Goal: Task Accomplishment & Management: Complete application form

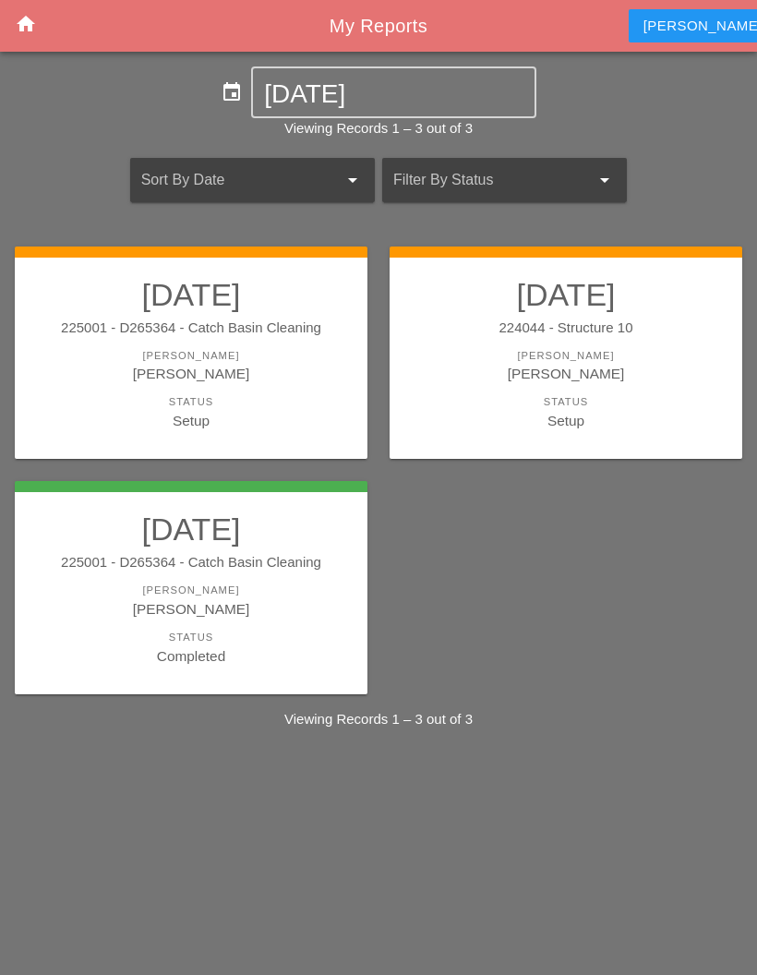
click at [223, 344] on link "[DATE] 225001 - D265364 - Catch Basin Cleaning [PERSON_NAME] [PERSON_NAME] Stat…" at bounding box center [191, 353] width 316 height 155
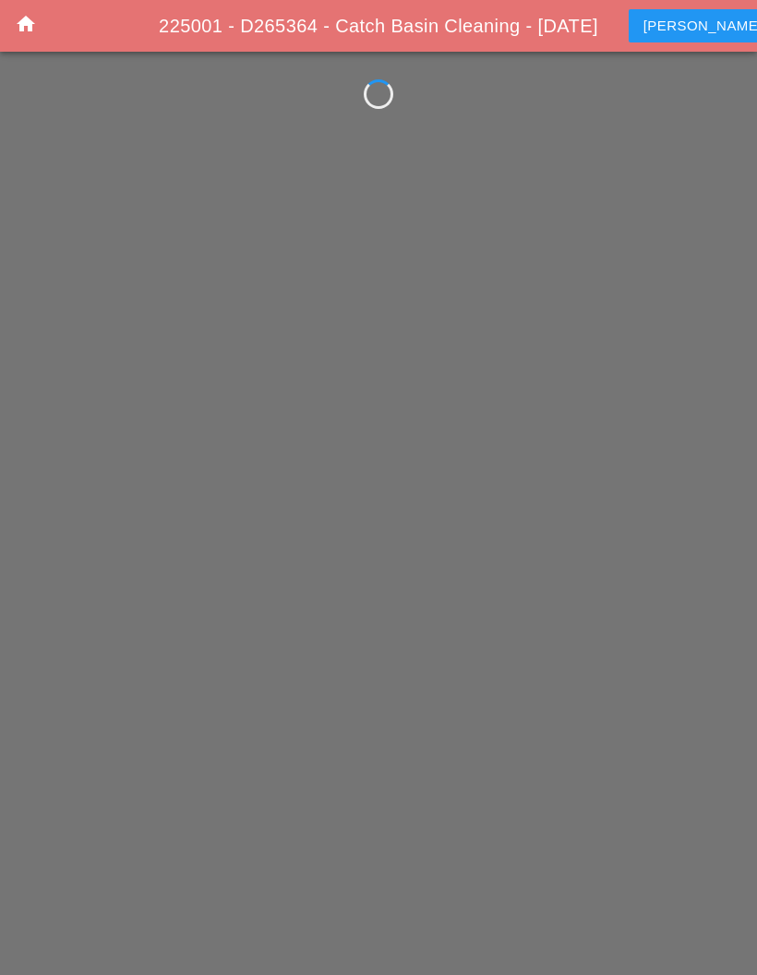
click at [260, 344] on div "home 225001 - D265364 - Catch Basin Cleaning - [DATE] [PERSON_NAME] account_box" at bounding box center [378, 487] width 757 height 975
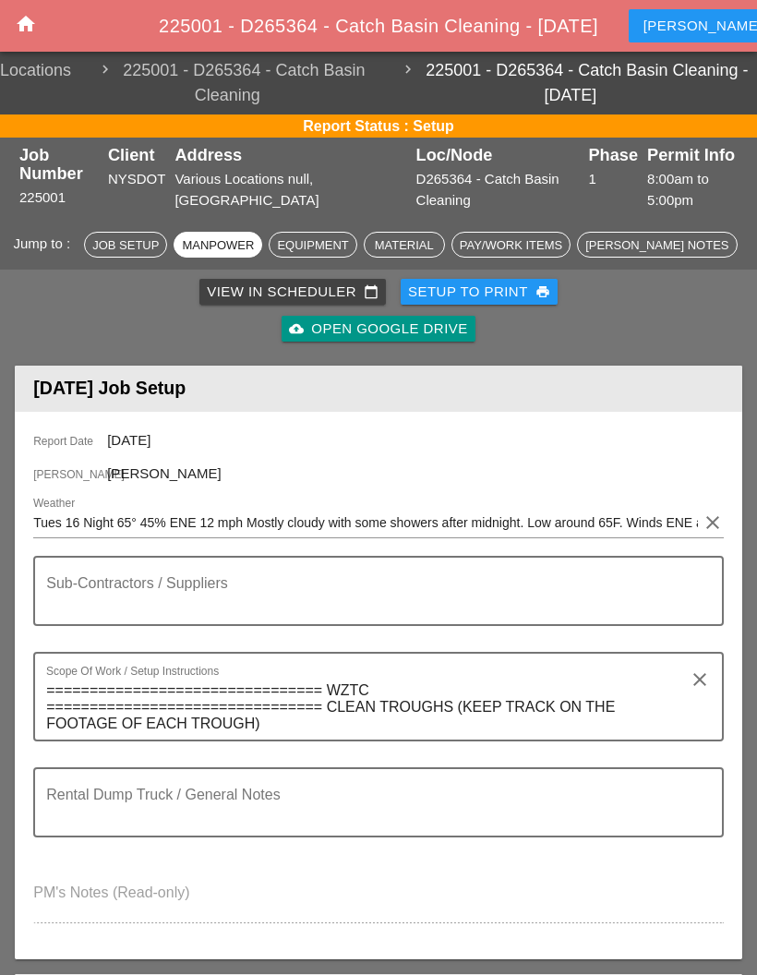
click at [430, 317] on link "cloud_upload Open Google Drive" at bounding box center [378, 329] width 193 height 26
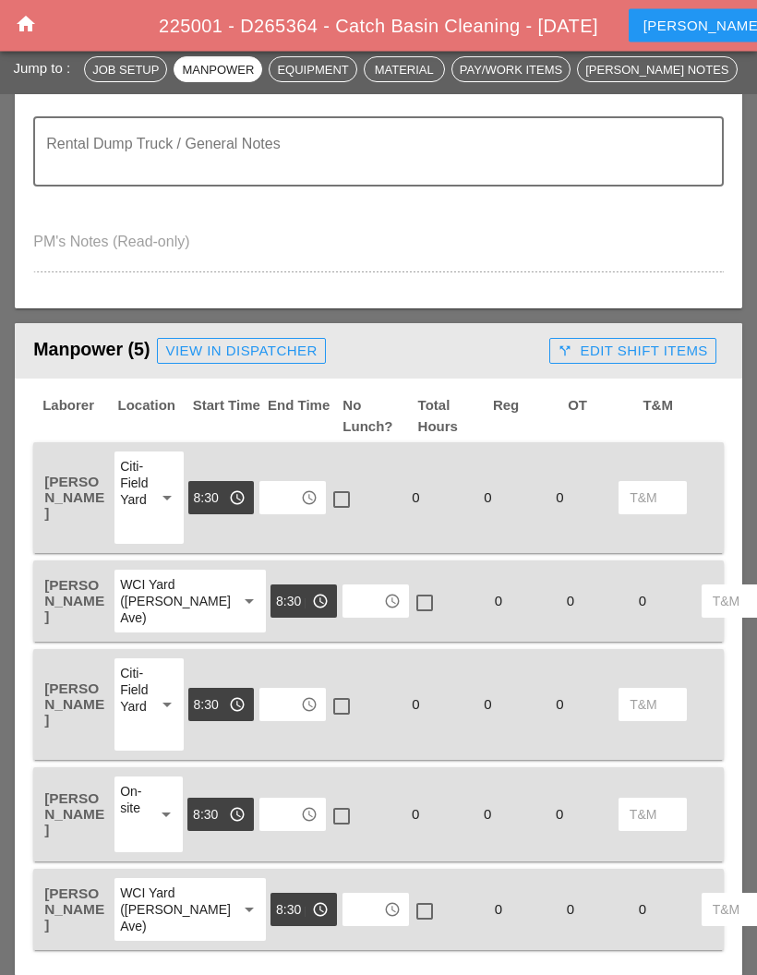
scroll to position [653, 0]
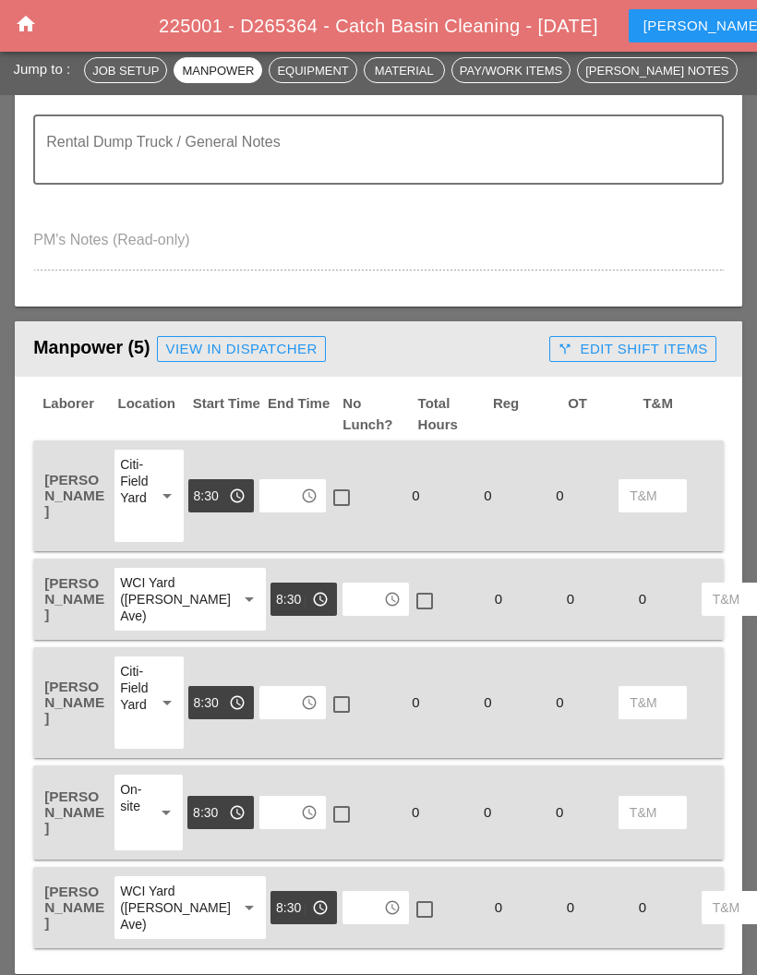
click at [343, 503] on div at bounding box center [341, 497] width 31 height 31
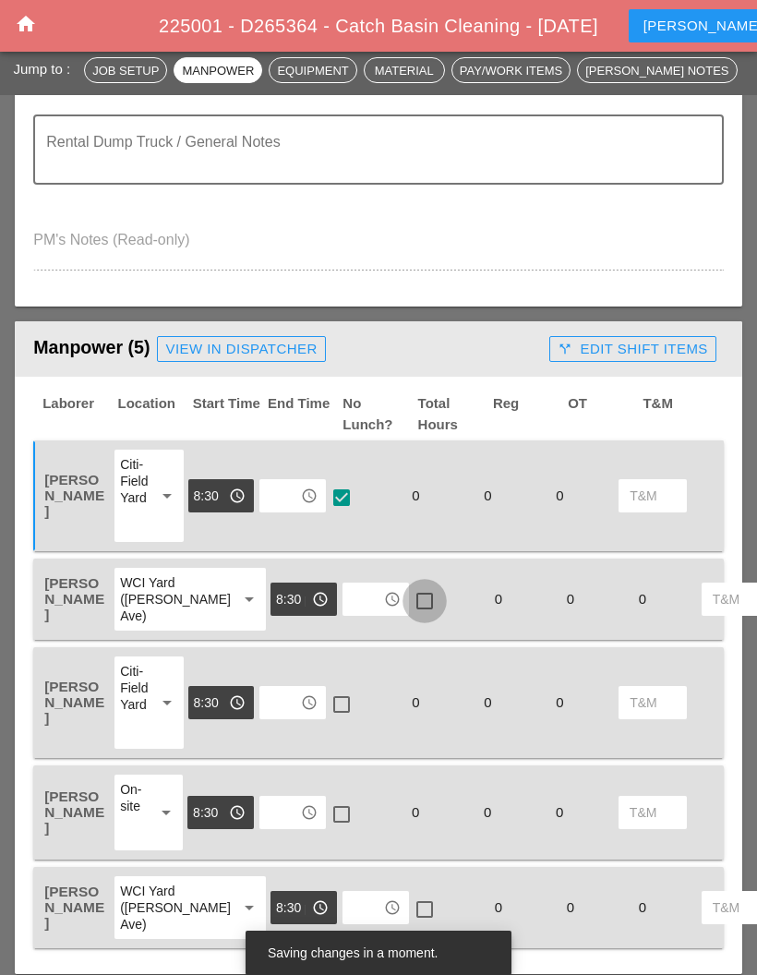
click at [409, 608] on div at bounding box center [424, 601] width 31 height 31
click at [342, 709] on div at bounding box center [341, 704] width 31 height 31
click at [340, 823] on div at bounding box center [341, 814] width 31 height 31
click at [409, 925] on div at bounding box center [424, 909] width 31 height 31
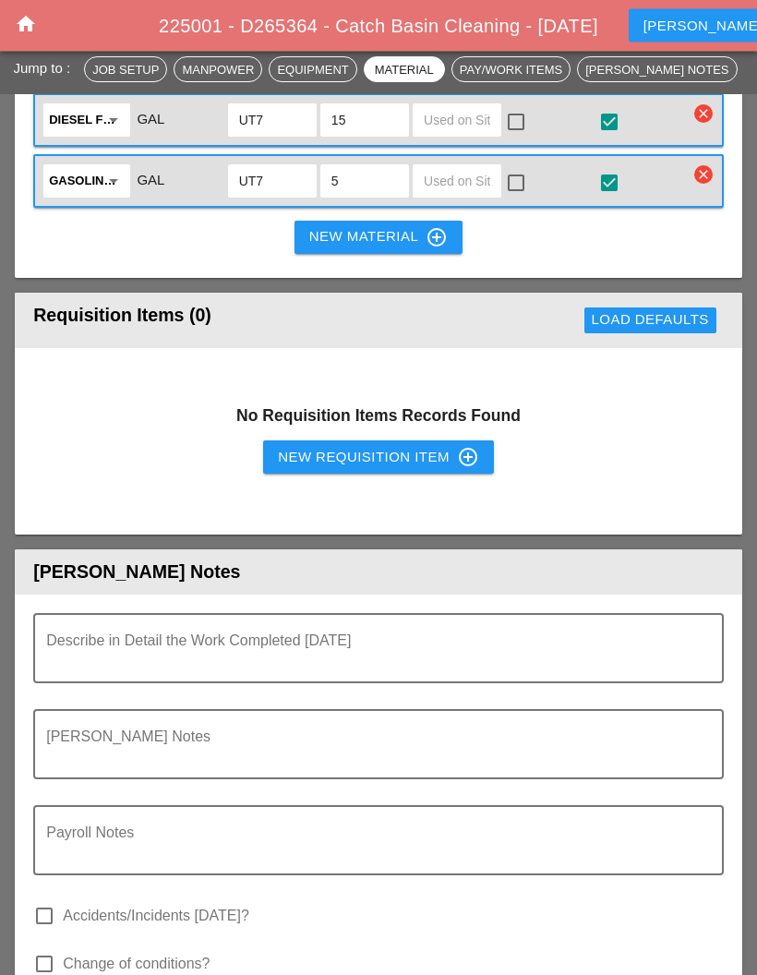
scroll to position [2382, 0]
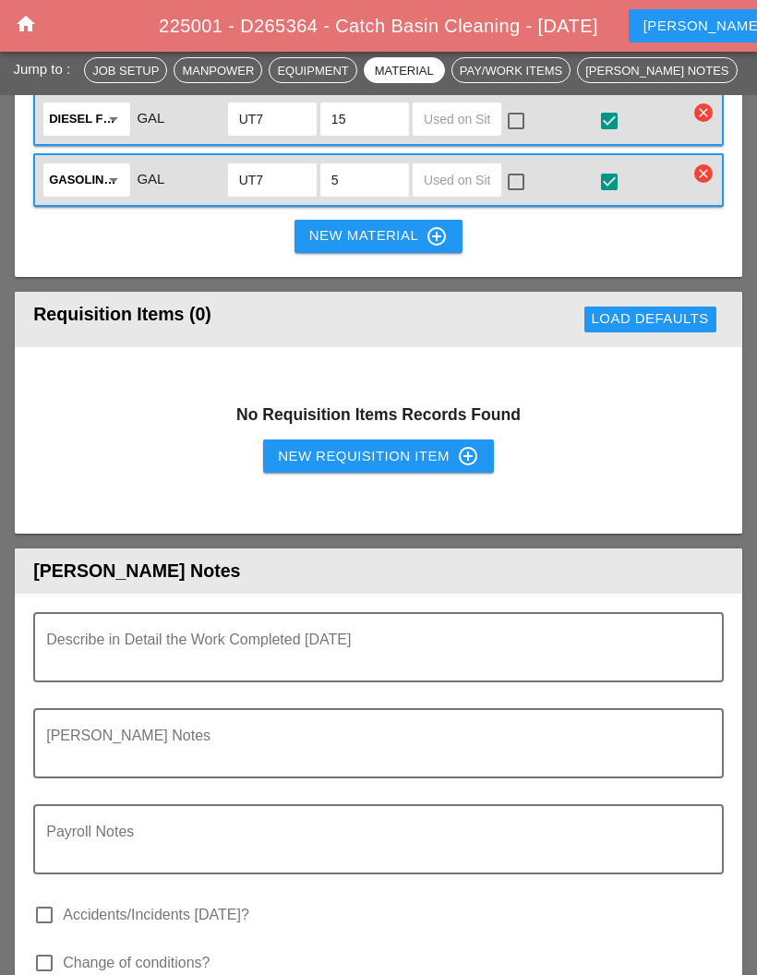
click at [555, 659] on div "Describe in Detail the Work Completed [DATE]" at bounding box center [371, 647] width 650 height 67
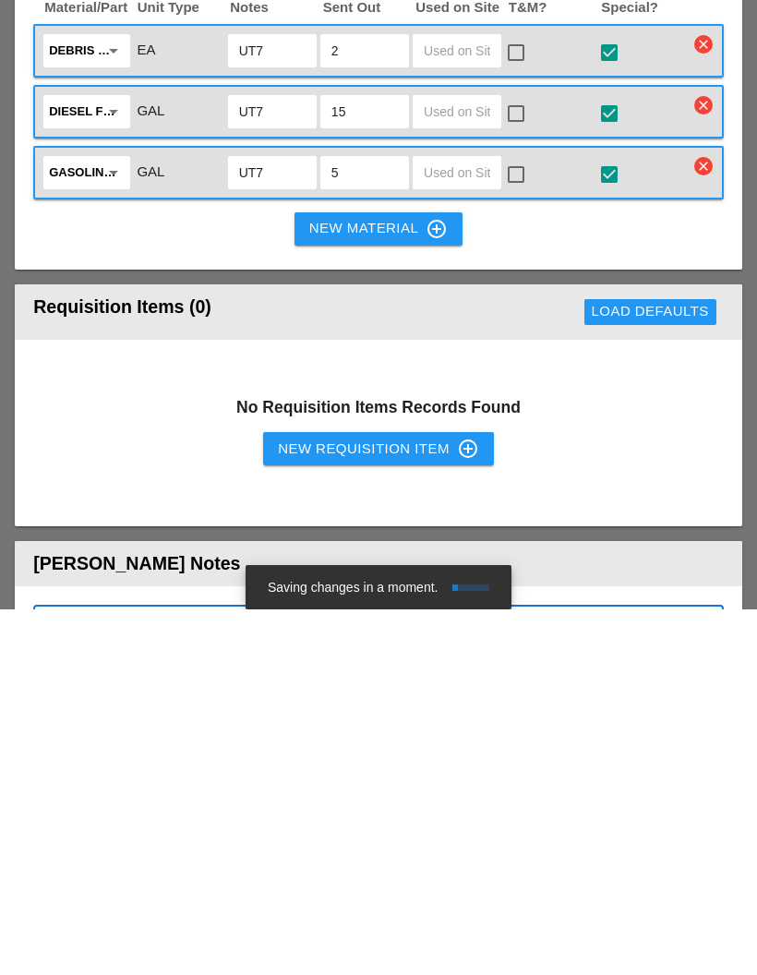
scroll to position [2024, 0]
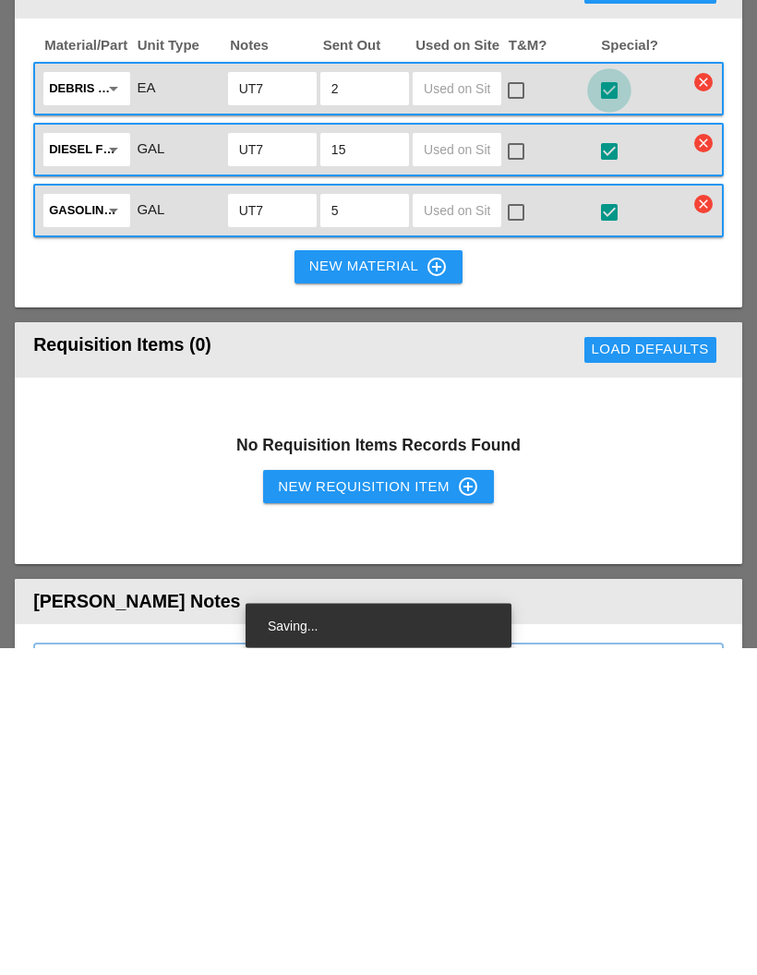
click at [613, 403] on div at bounding box center [609, 418] width 31 height 31
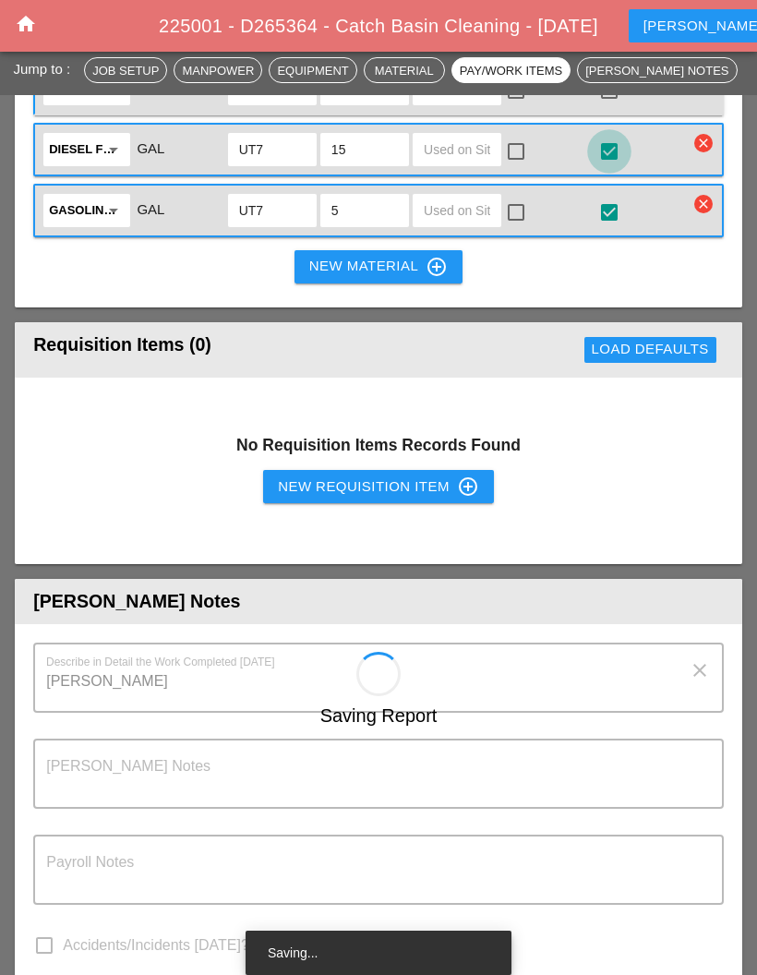
click at [618, 167] on div at bounding box center [609, 151] width 31 height 31
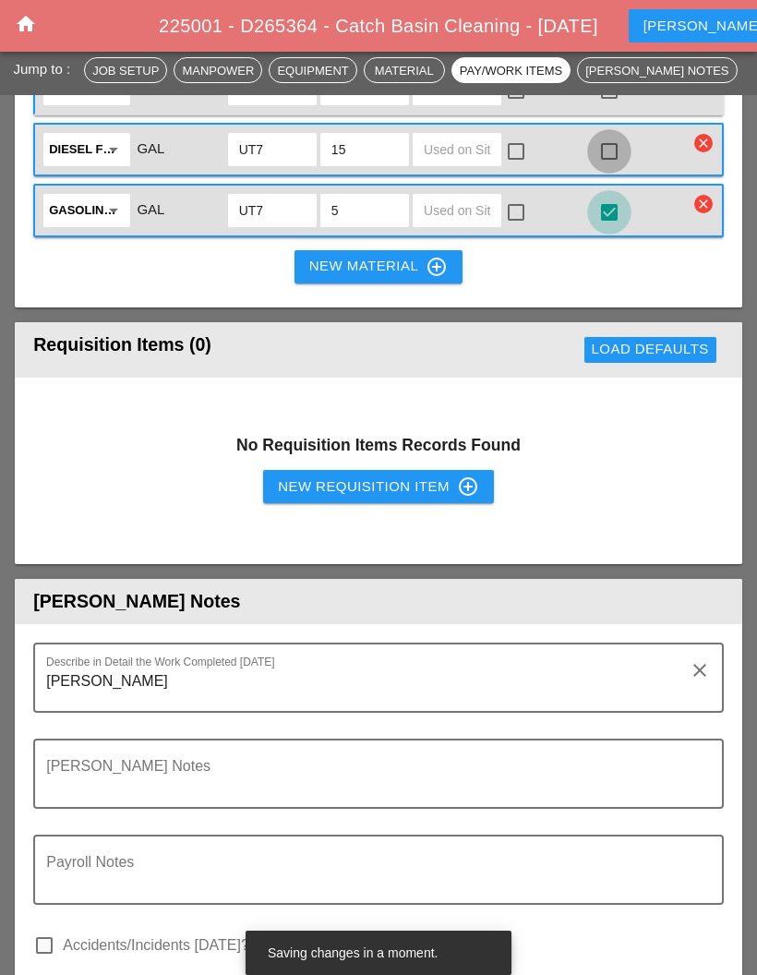
click at [610, 228] on div at bounding box center [609, 212] width 31 height 31
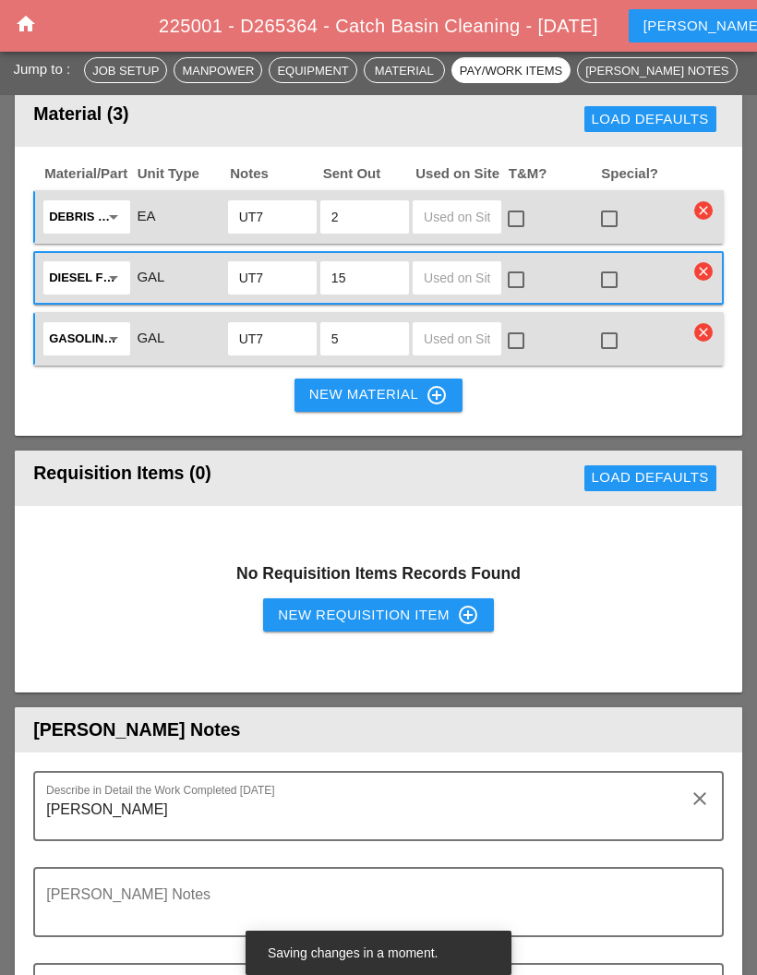
scroll to position [2222, 0]
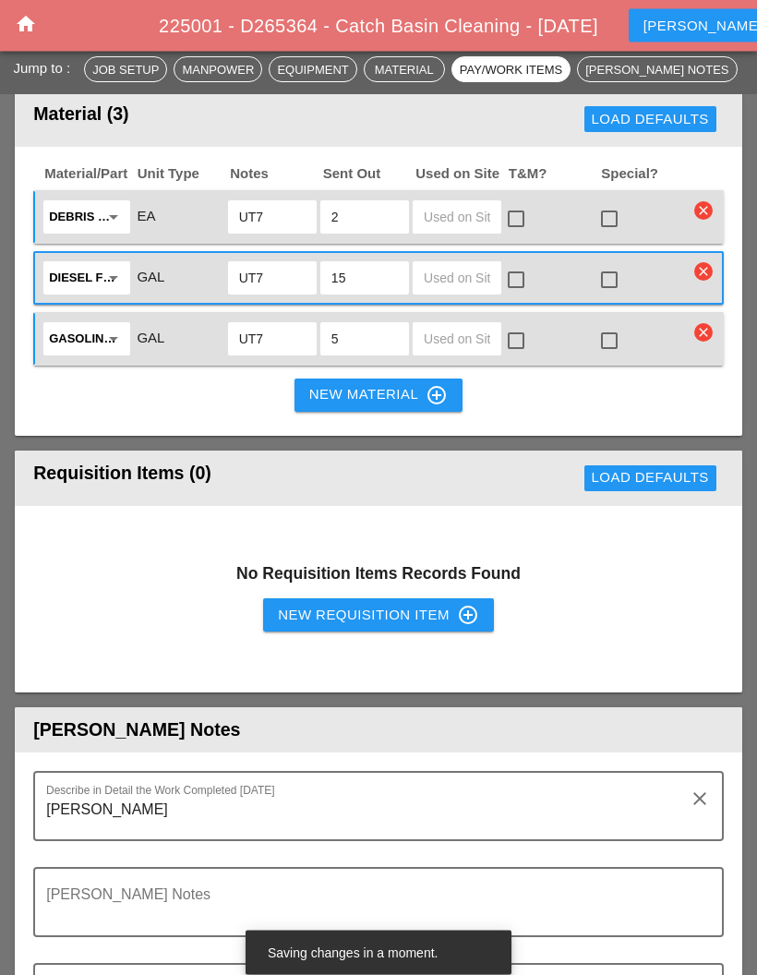
click at [212, 829] on textarea "[PERSON_NAME]" at bounding box center [371, 818] width 650 height 44
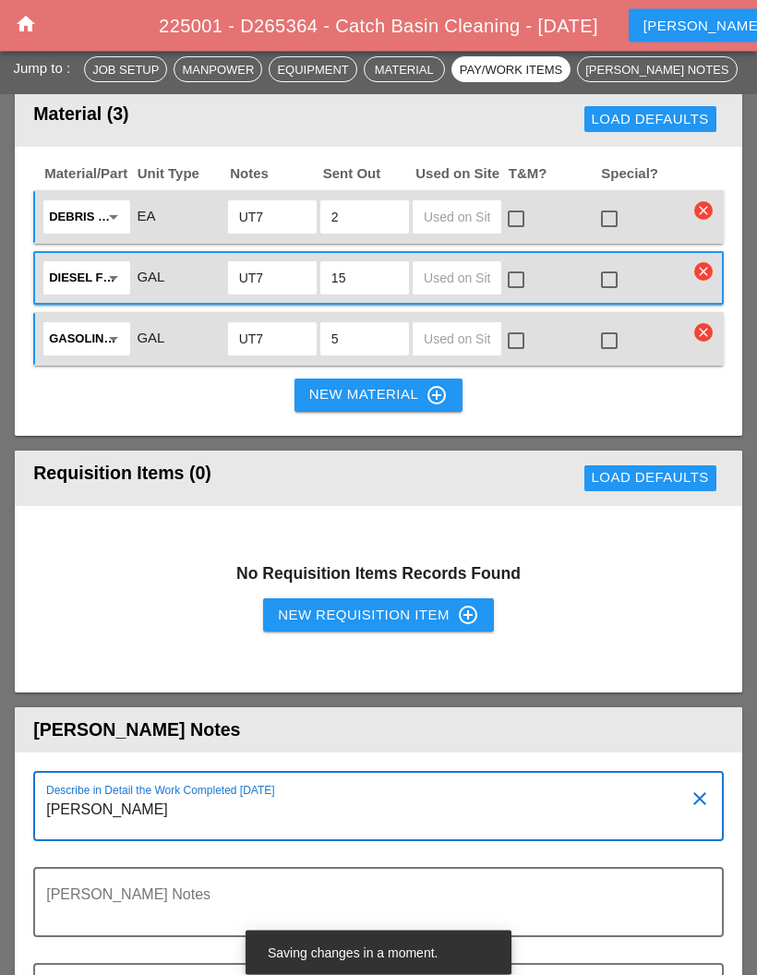
scroll to position [2396, 0]
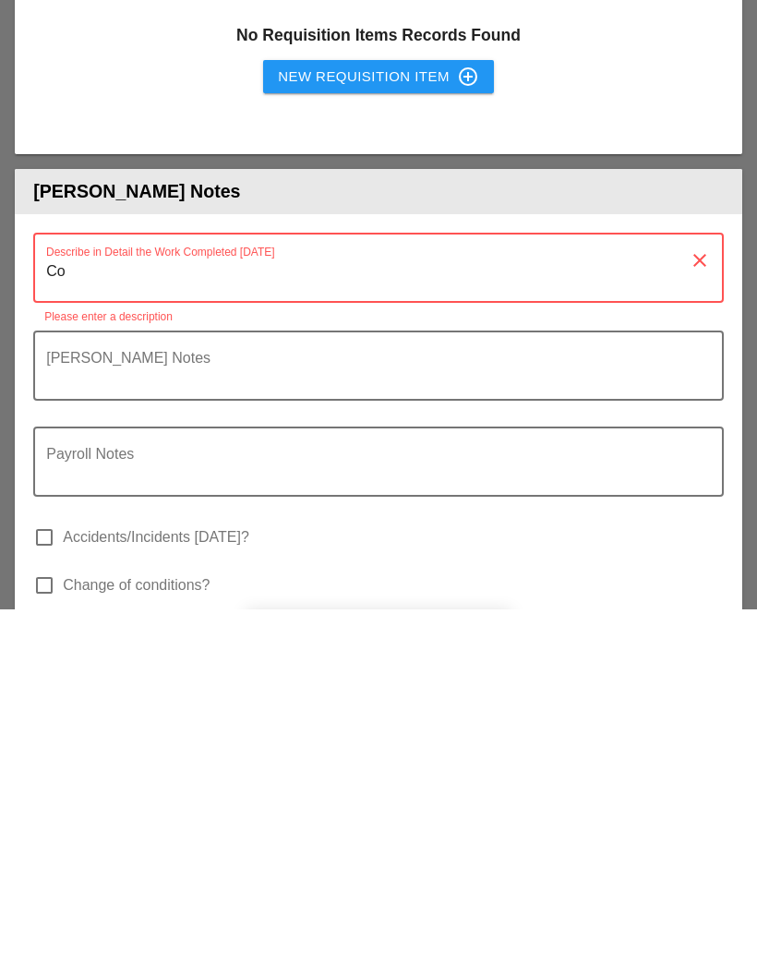
type textarea "C"
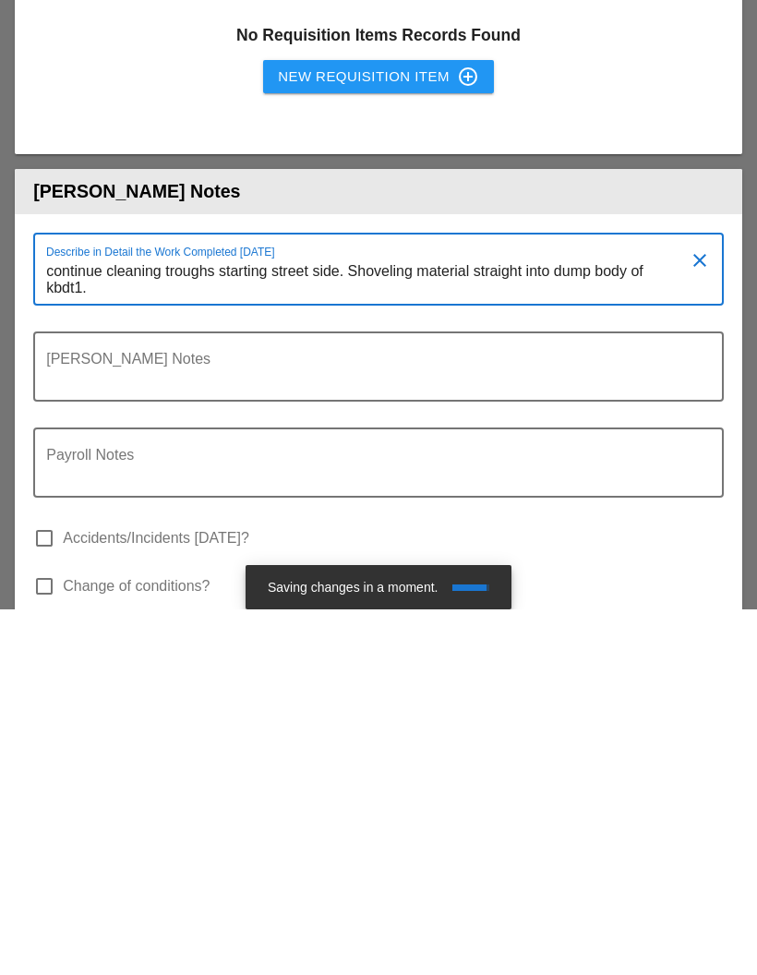
type textarea "continue cleaning troughs starting street side. Shoveling material straight int…"
